Goal: Task Accomplishment & Management: Use online tool/utility

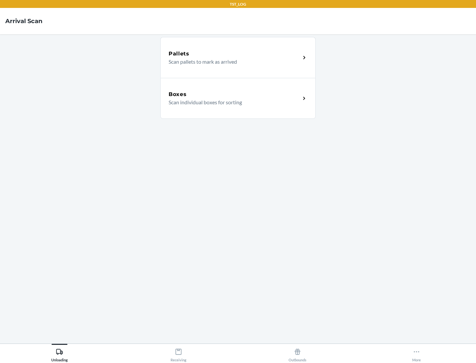
click at [234, 94] on div "Boxes" at bounding box center [234, 94] width 132 height 8
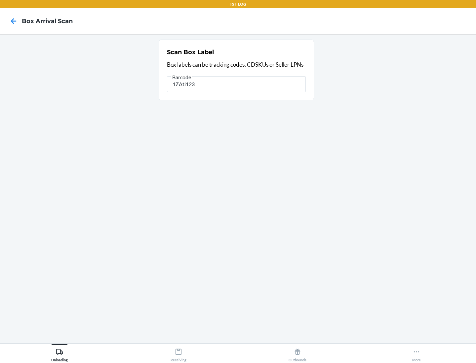
type input "1ZAti123"
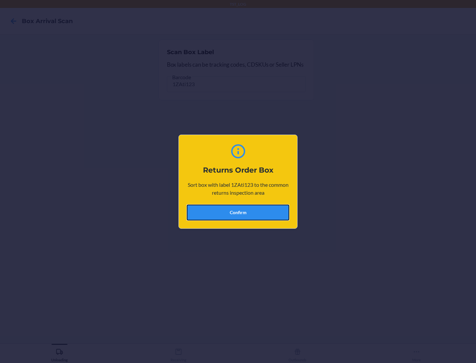
click at [238, 212] on button "Confirm" at bounding box center [238, 213] width 102 height 16
